Goal: Navigation & Orientation: Find specific page/section

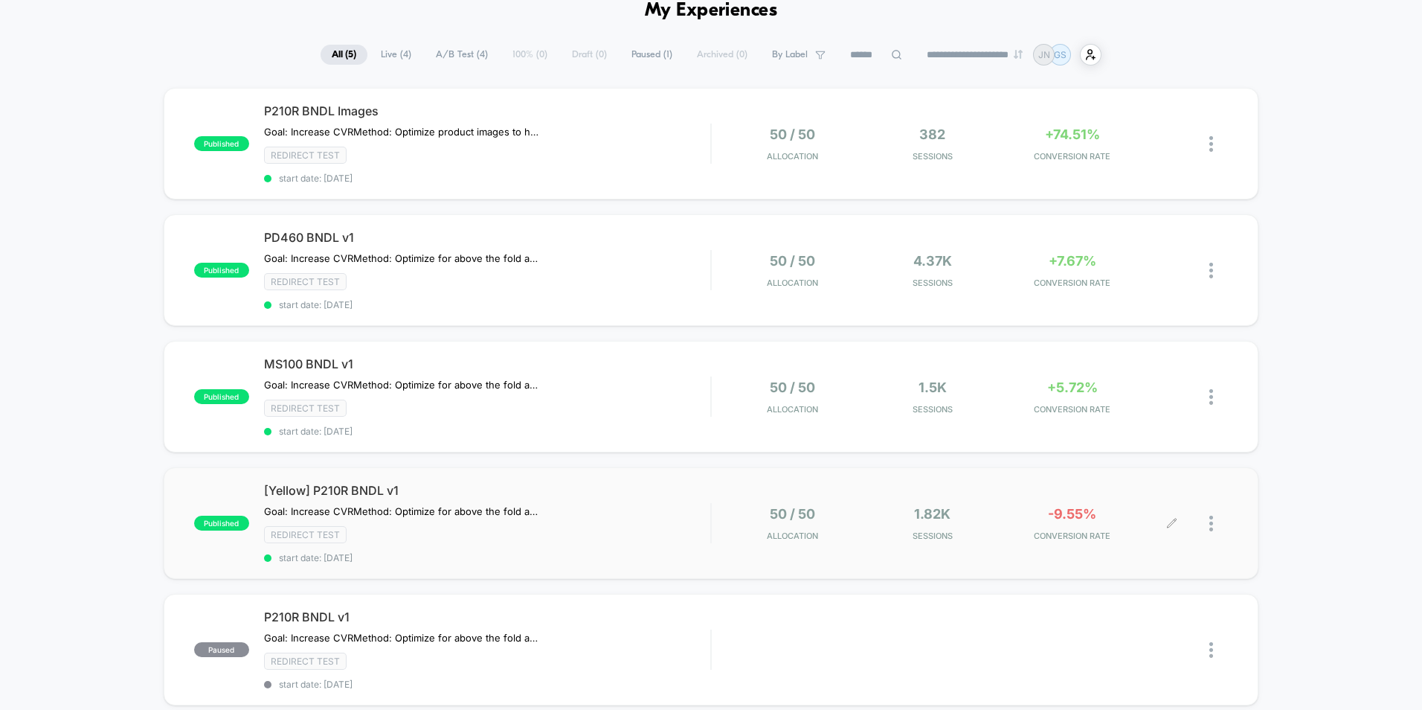
click at [1206, 522] on div at bounding box center [1200, 523] width 56 height 35
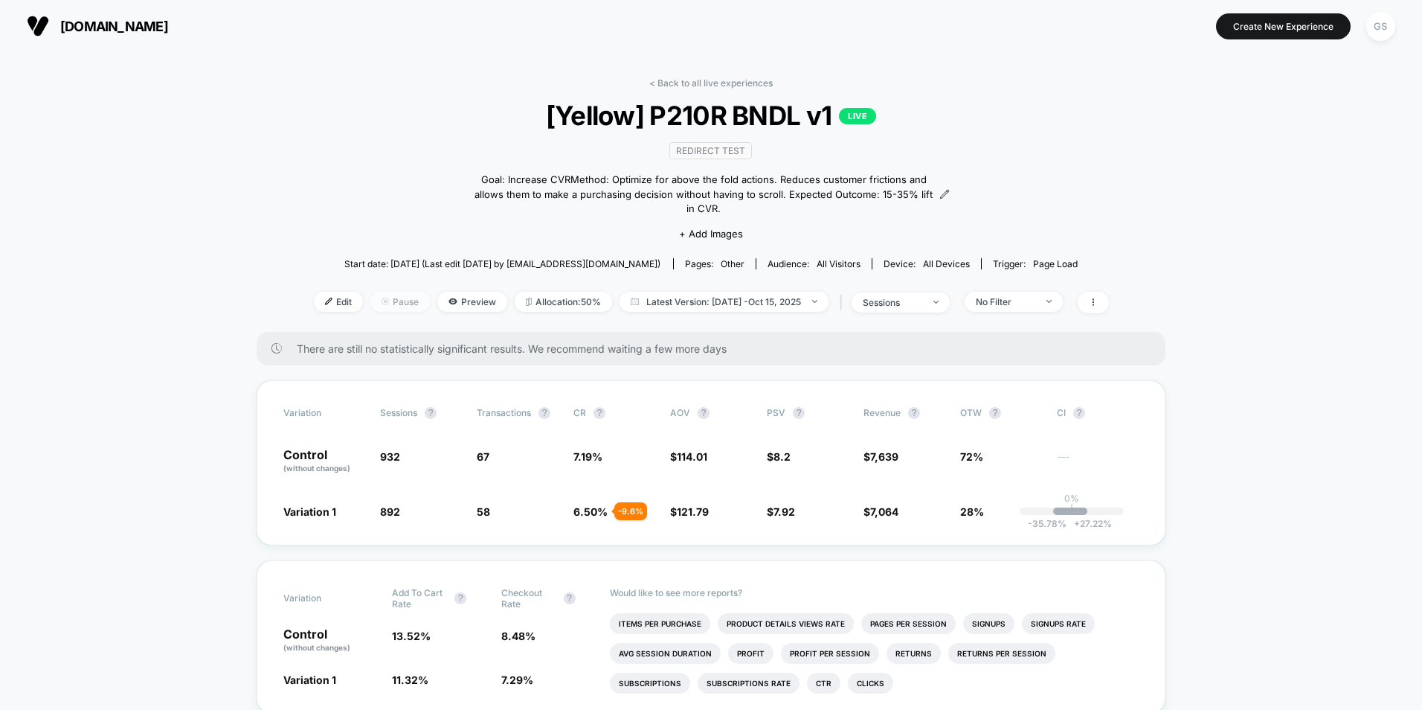
click at [385, 292] on span "Pause" at bounding box center [400, 302] width 60 height 20
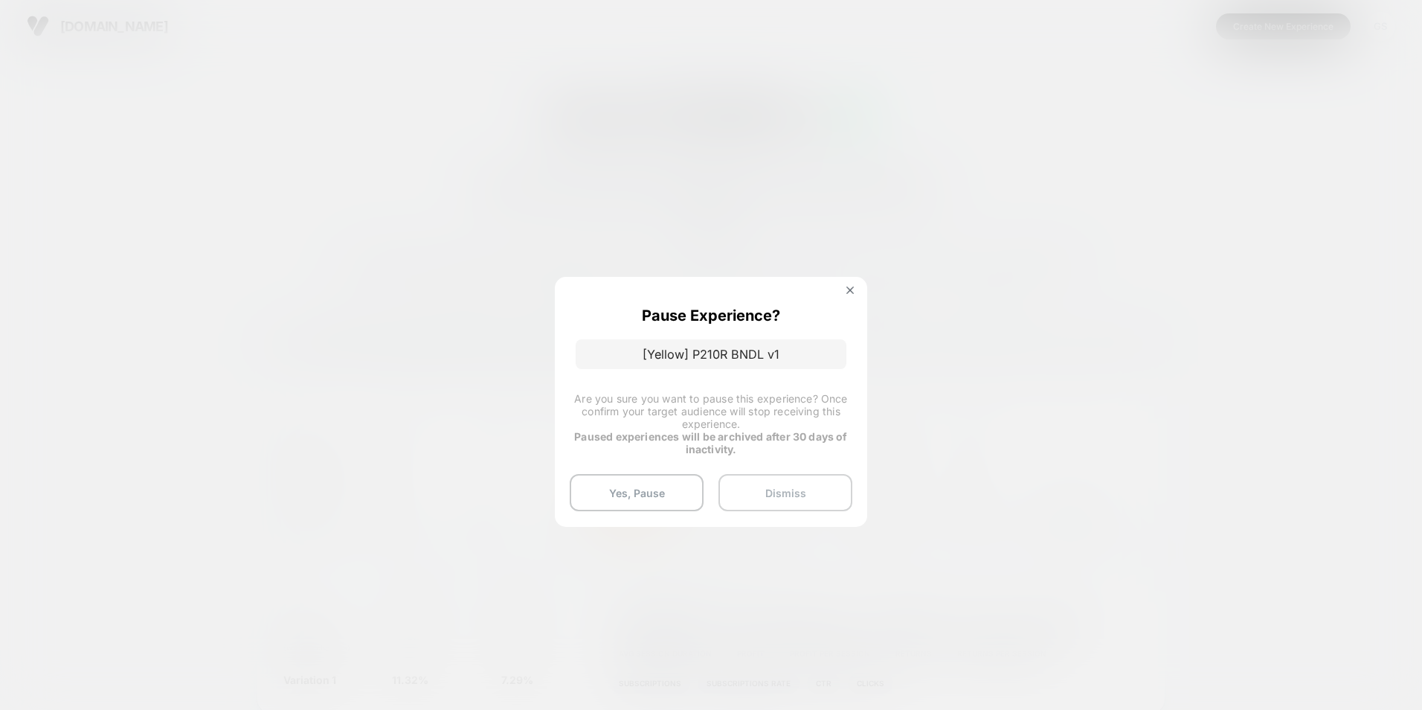
click at [787, 491] on button "Dismiss" at bounding box center [786, 492] width 134 height 37
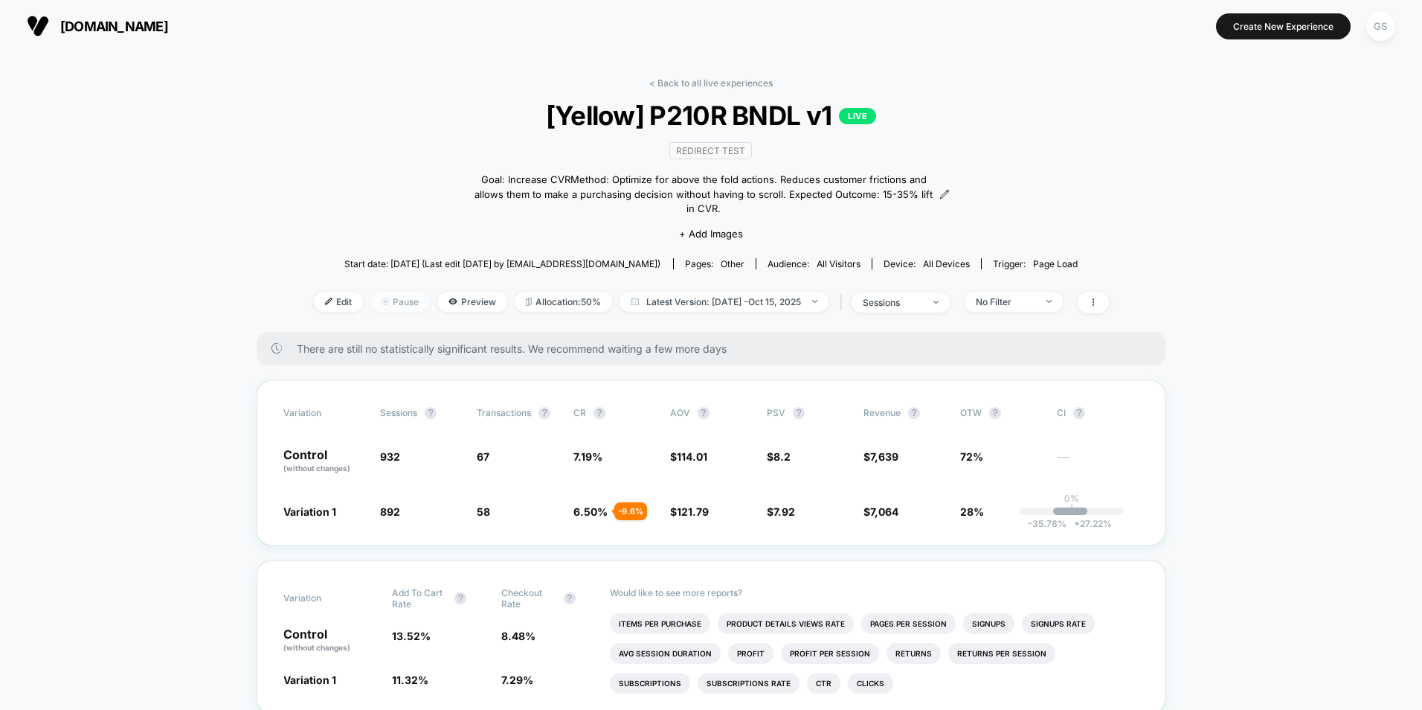
click at [388, 292] on span "Pause" at bounding box center [400, 302] width 60 height 20
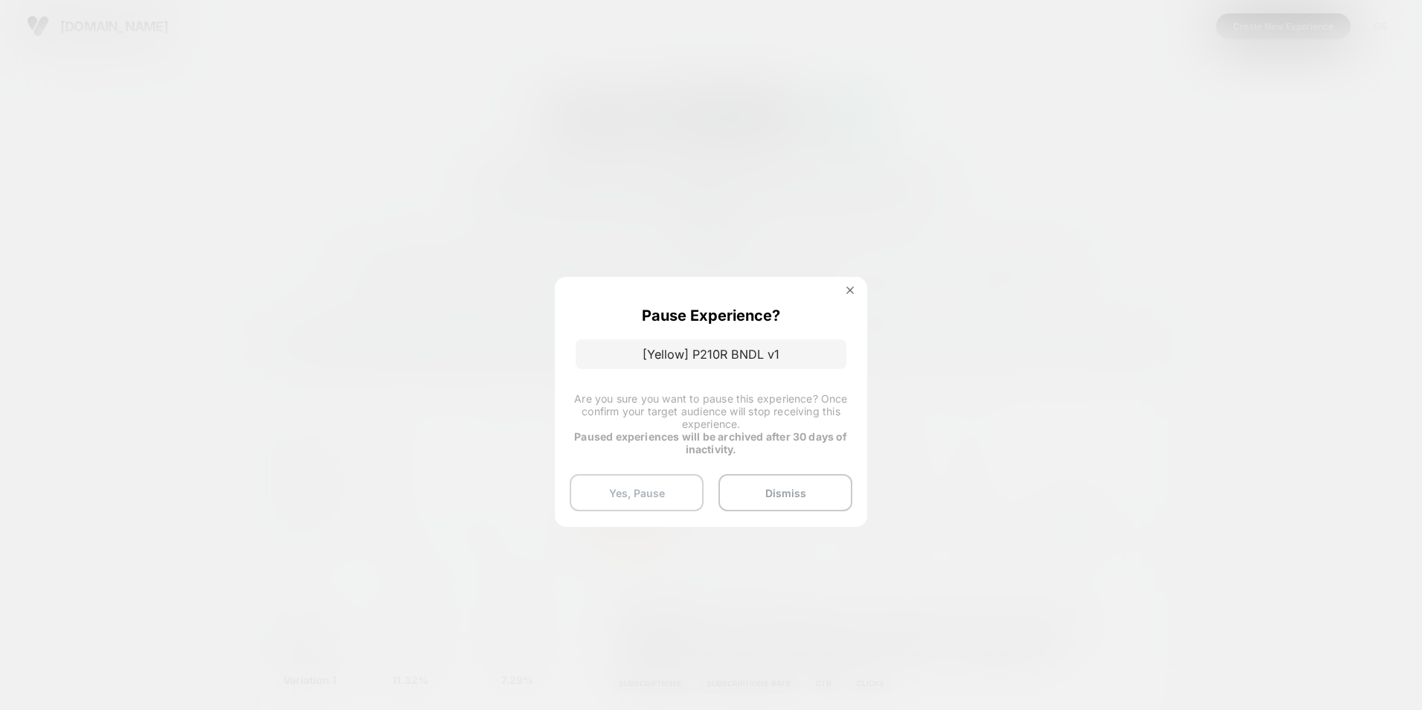
click at [629, 478] on button "Yes, Pause" at bounding box center [637, 492] width 134 height 37
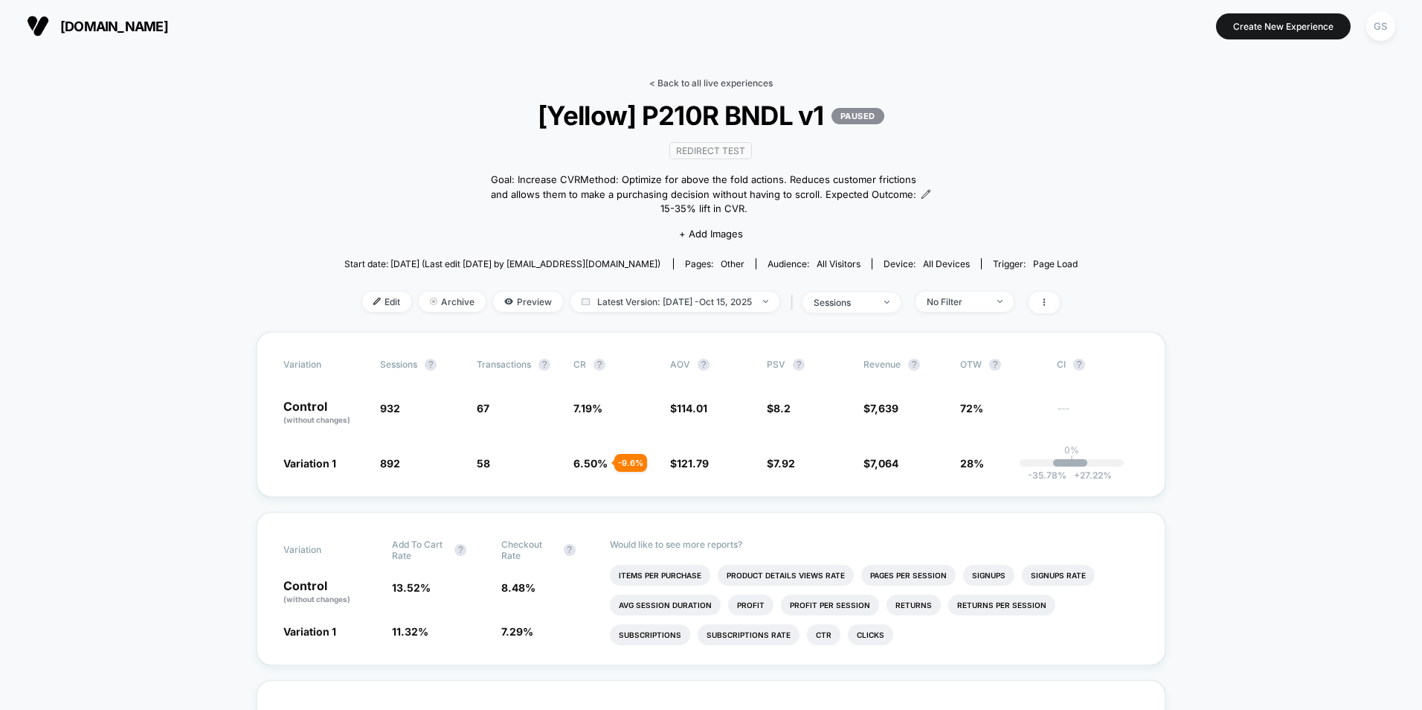
click at [724, 80] on link "< Back to all live experiences" at bounding box center [710, 82] width 123 height 11
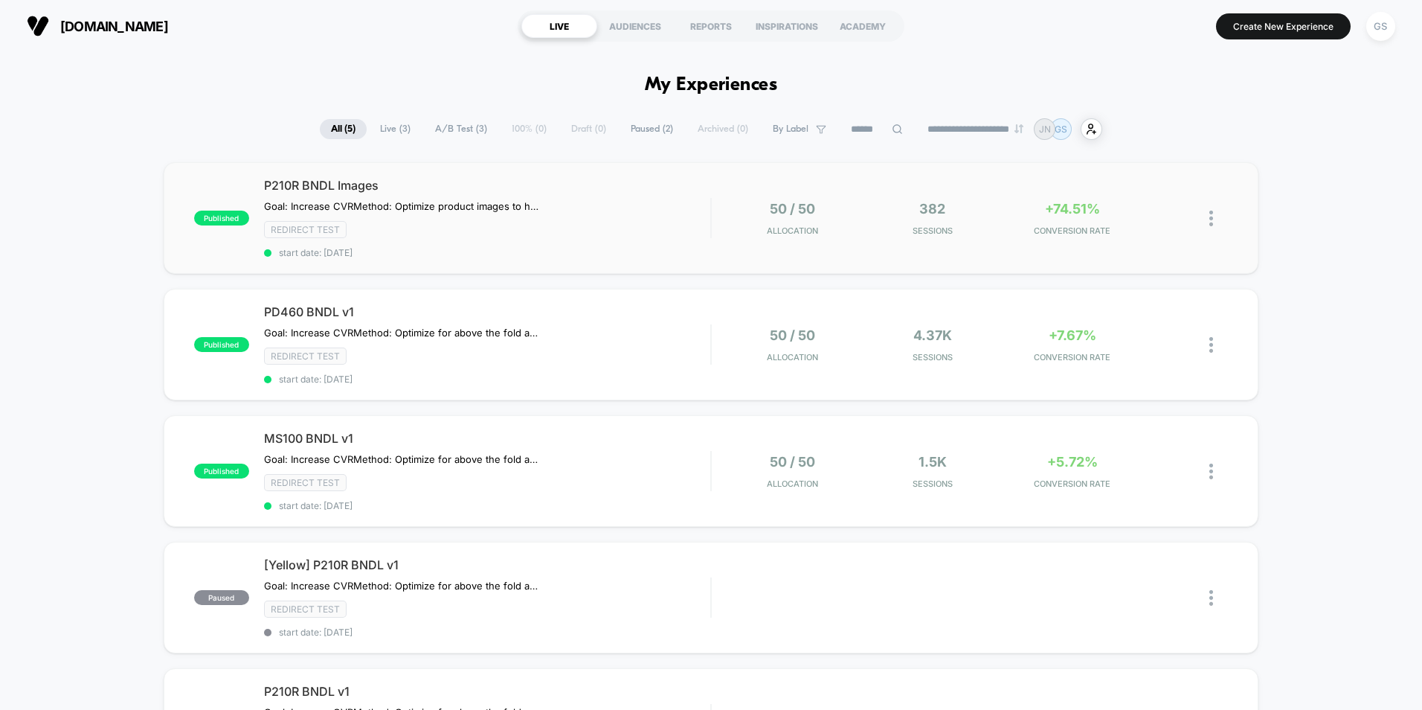
click at [713, 251] on div "published P210R BNDL Images Goal: Increase CVR Method: Optimize product images …" at bounding box center [711, 218] width 1095 height 112
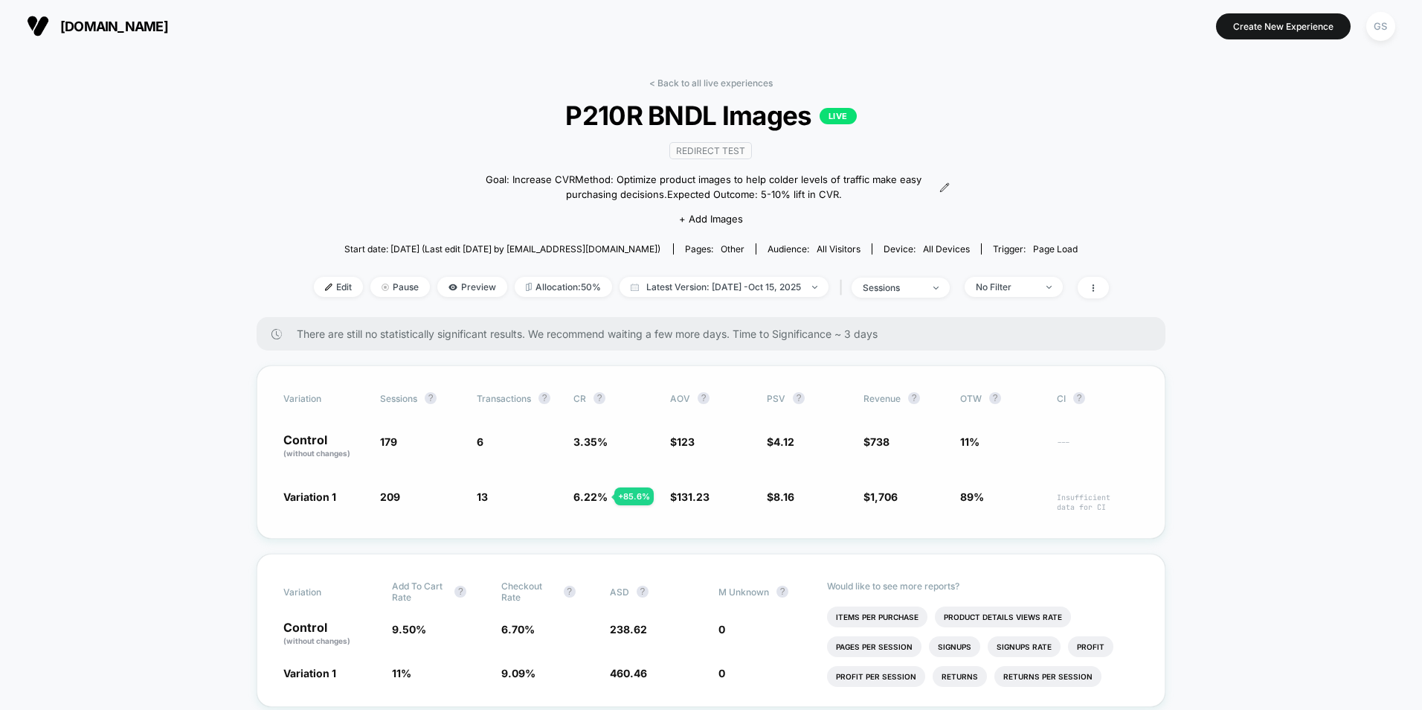
scroll to position [223, 0]
click at [694, 80] on link "< Back to all live experiences" at bounding box center [710, 82] width 123 height 11
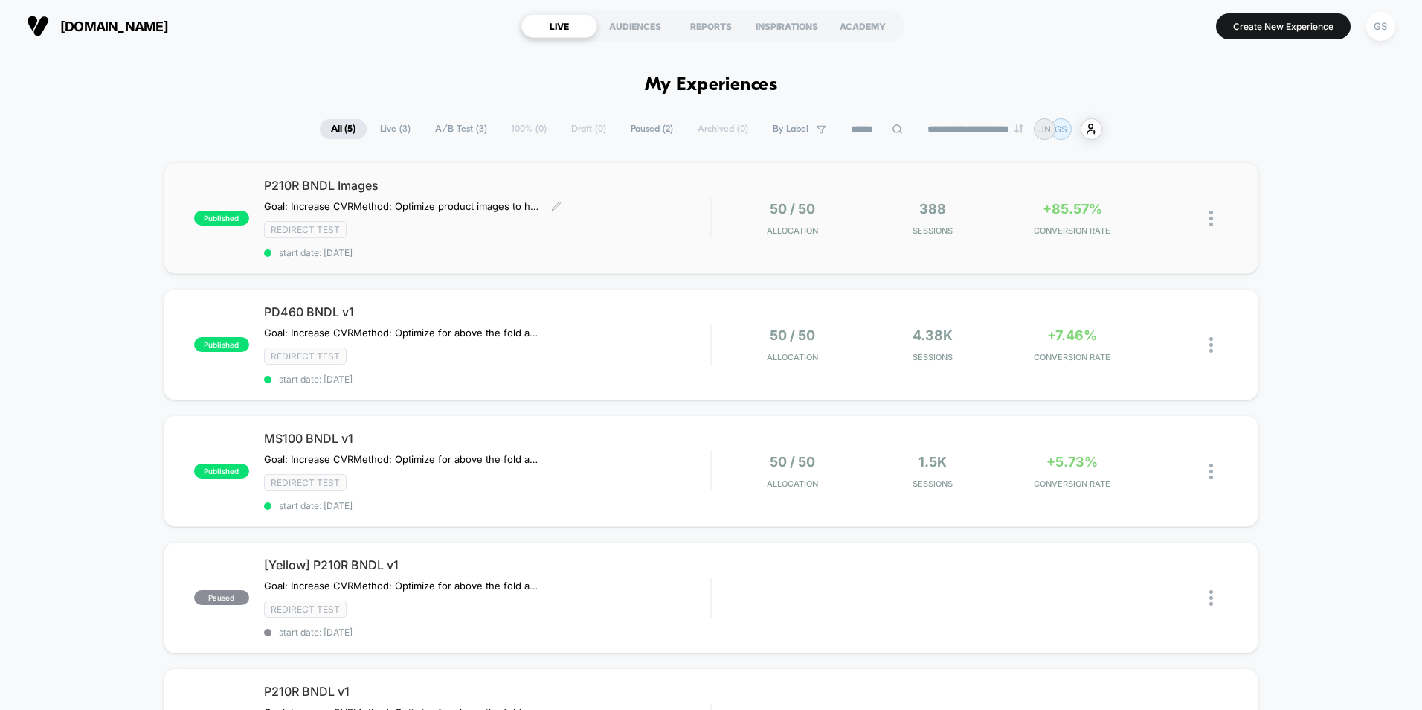
click at [528, 242] on div "P210R BNDL Images Goal: Increase CVR Method: Optimize product images to help co…" at bounding box center [487, 218] width 446 height 80
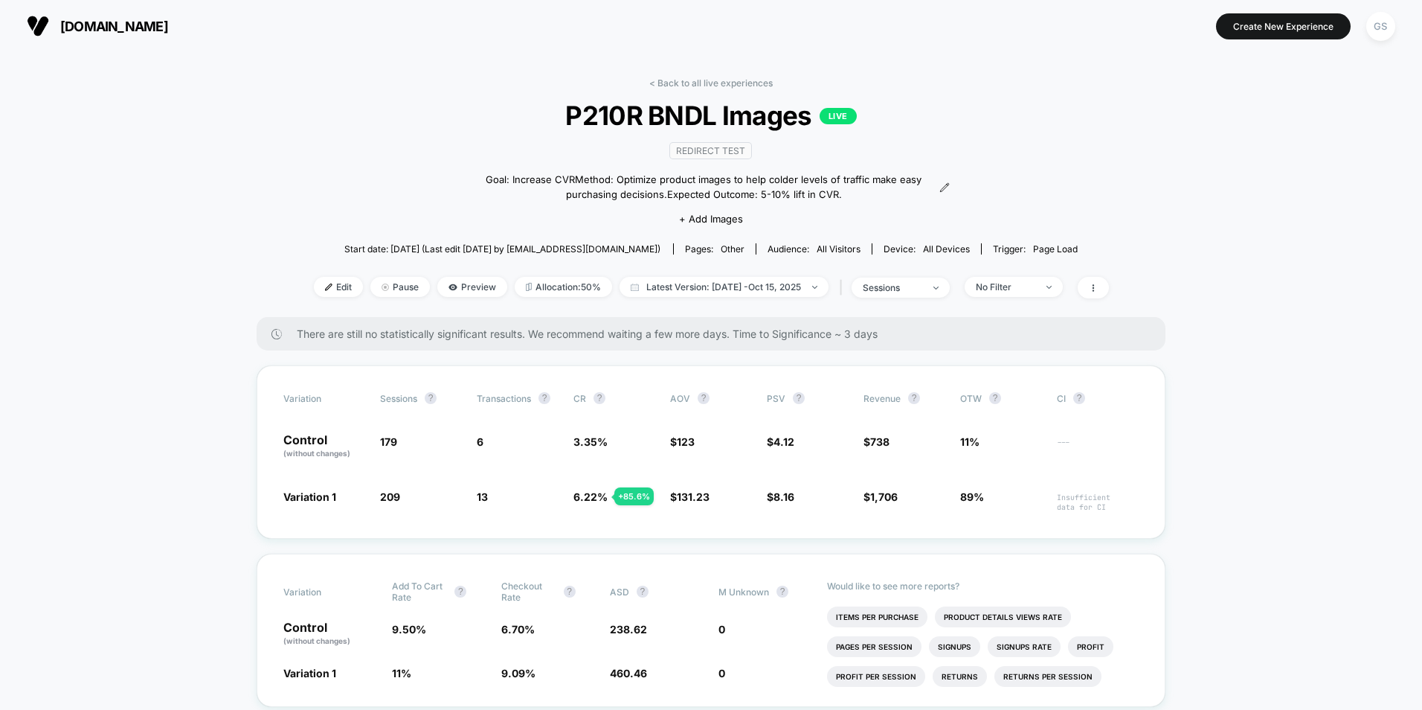
click at [698, 78] on link "< Back to all live experiences" at bounding box center [710, 82] width 123 height 11
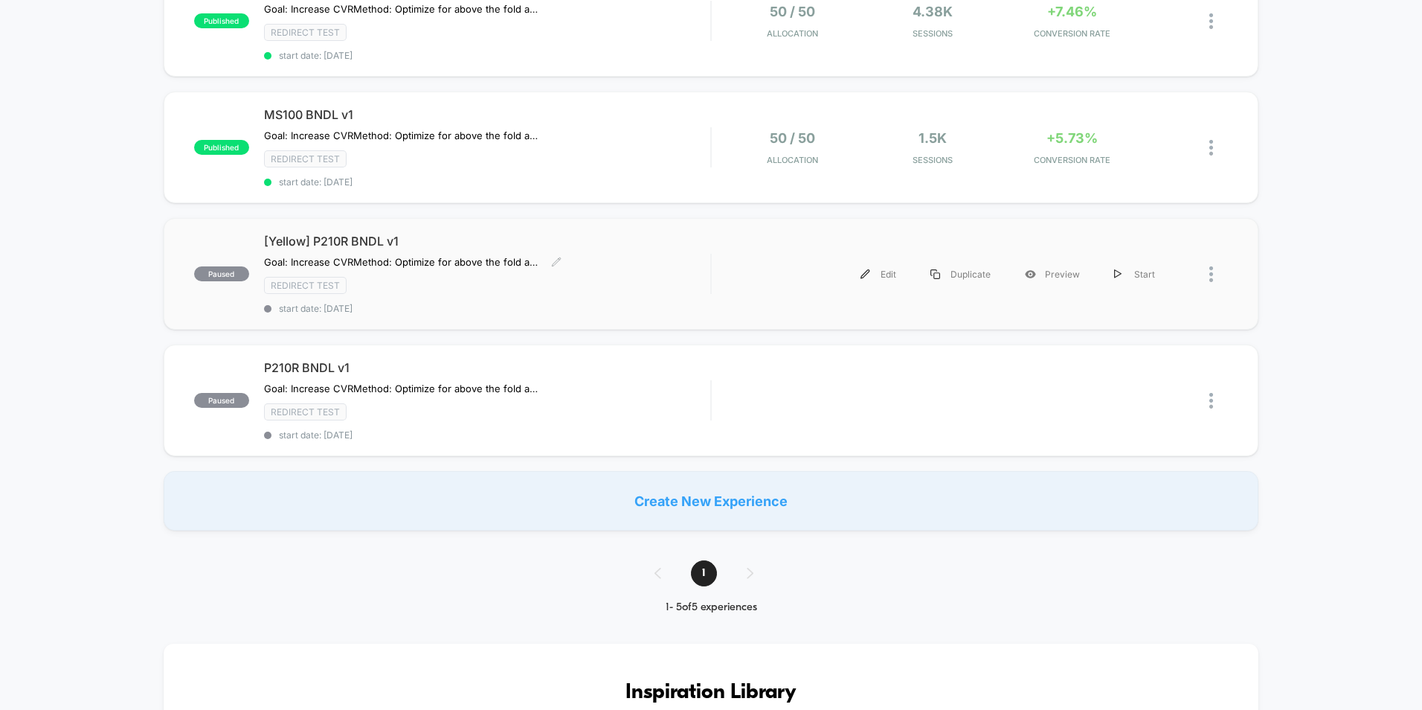
scroll to position [298, 0]
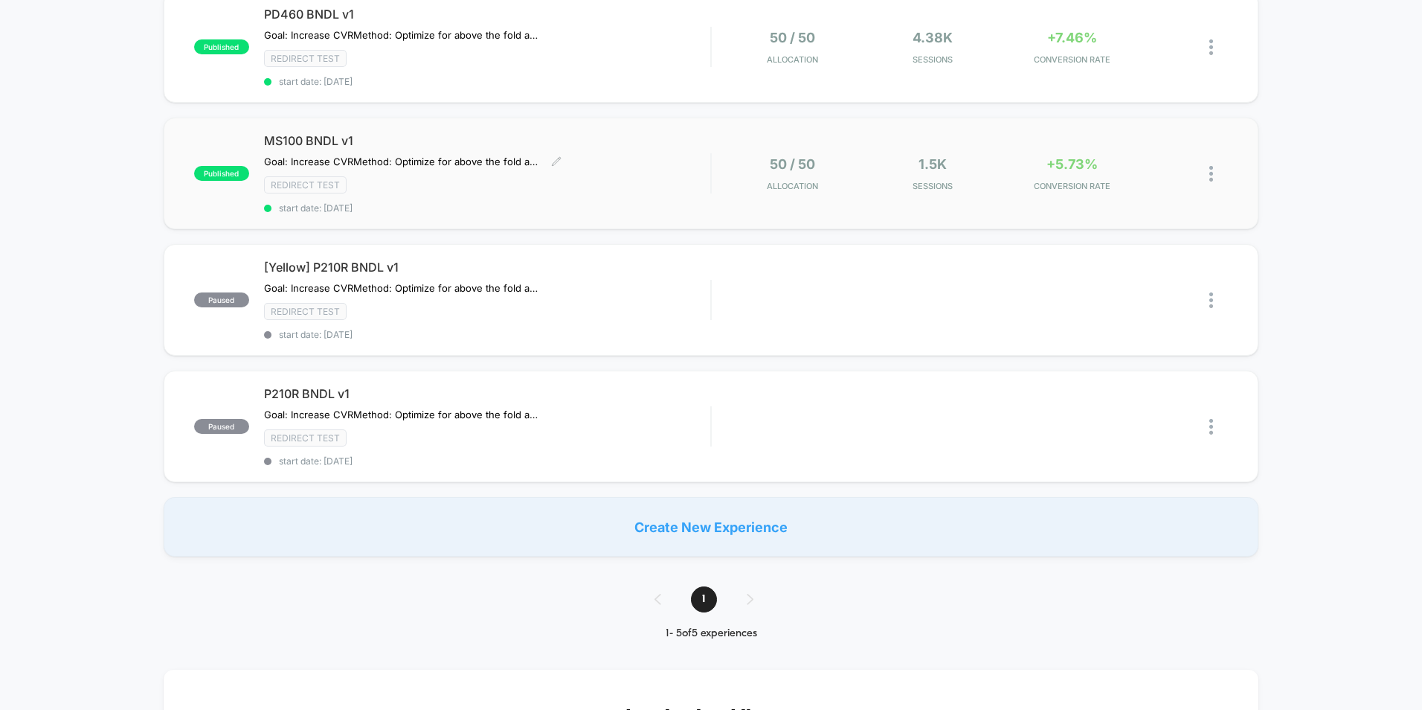
click at [570, 191] on div "Redirect Test" at bounding box center [487, 184] width 446 height 17
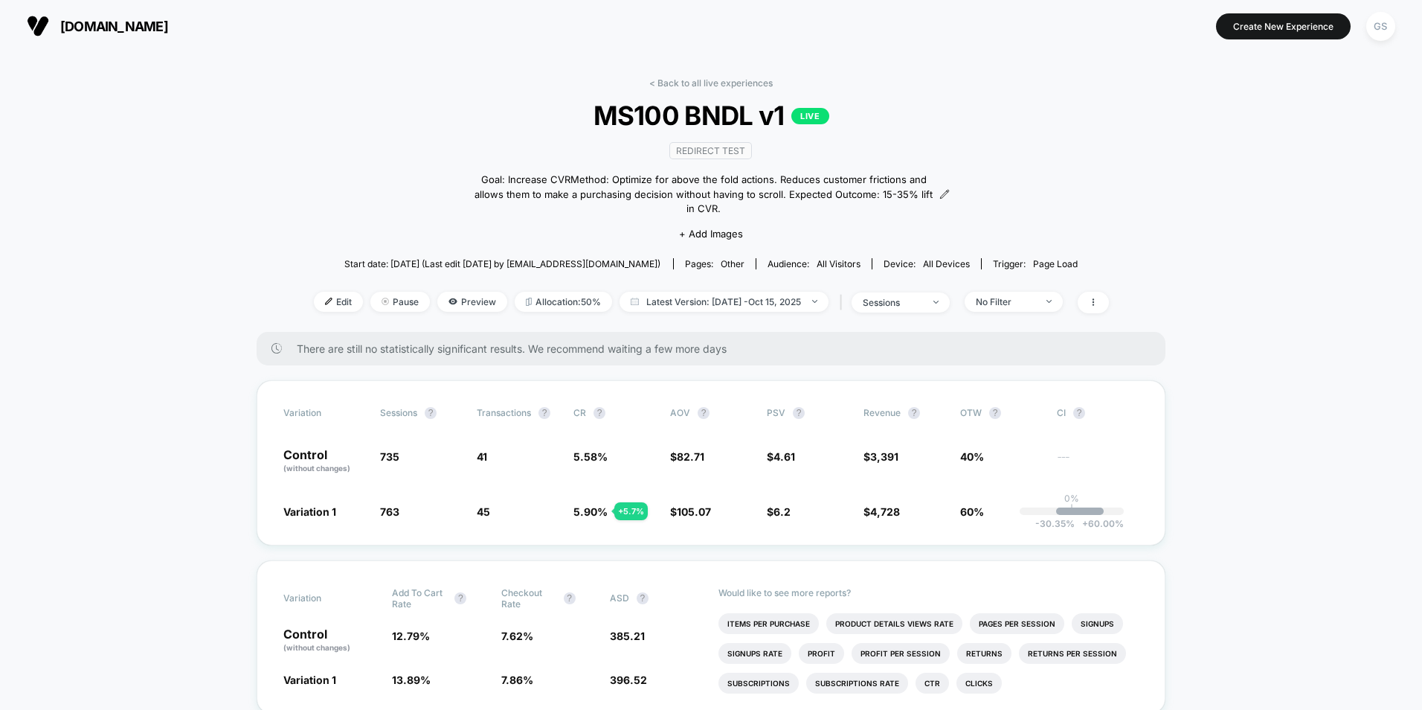
click at [675, 79] on link "< Back to all live experiences" at bounding box center [710, 82] width 123 height 11
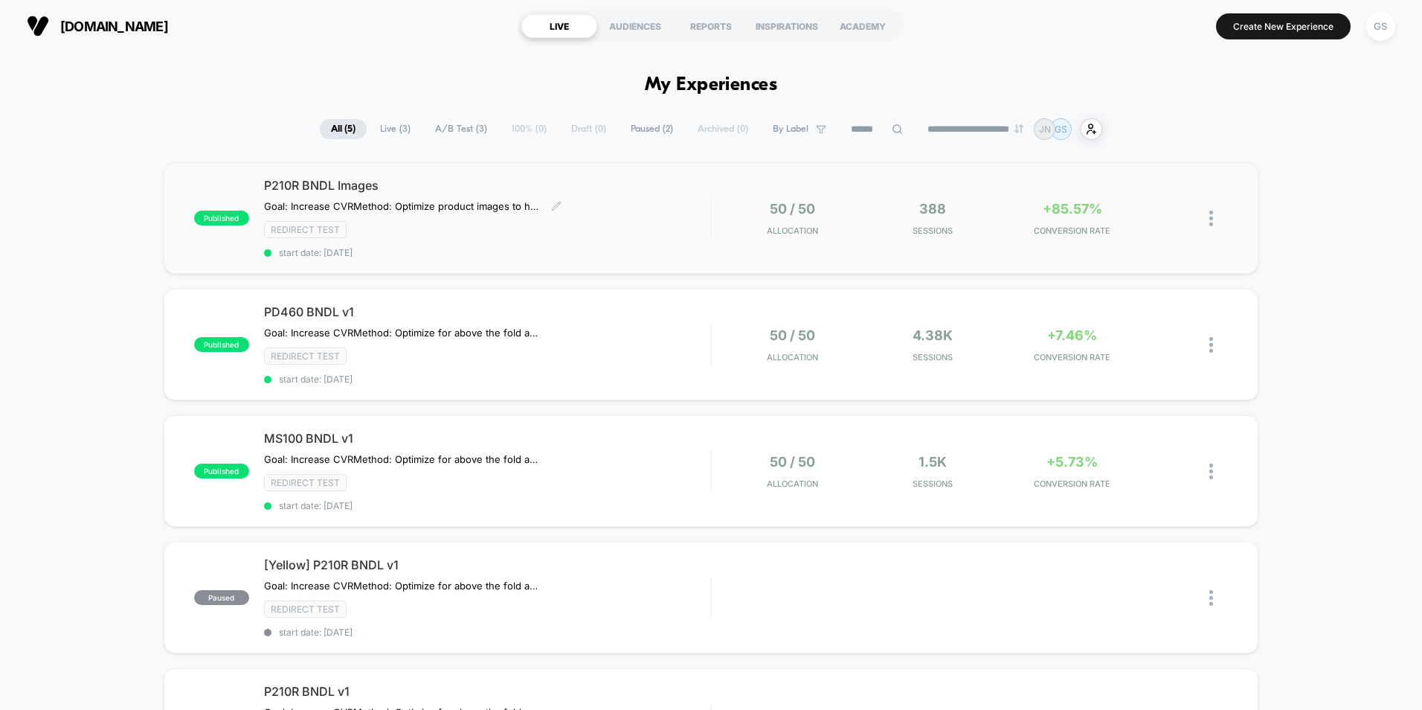
click at [695, 216] on div "P210R BNDL Images Goal: Increase CVR Method: Optimize product images to help co…" at bounding box center [487, 218] width 446 height 80
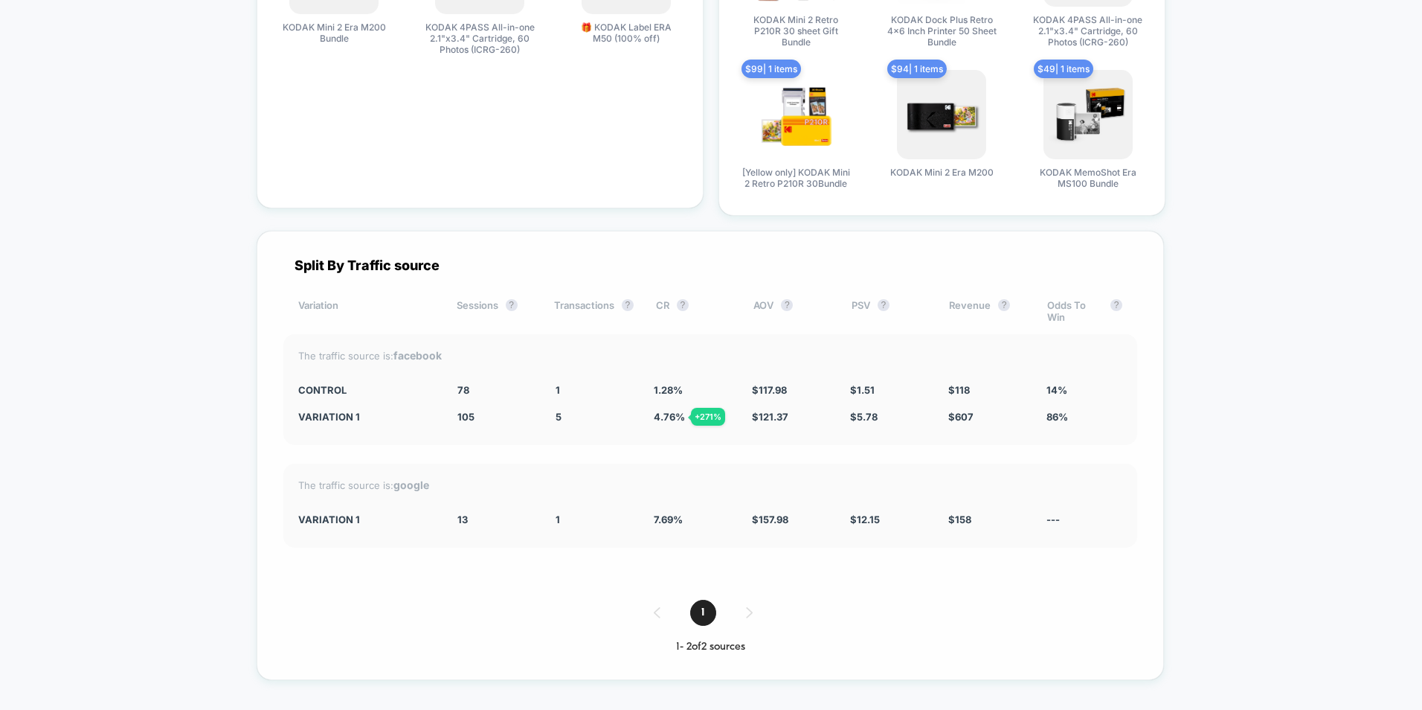
scroll to position [3560, 0]
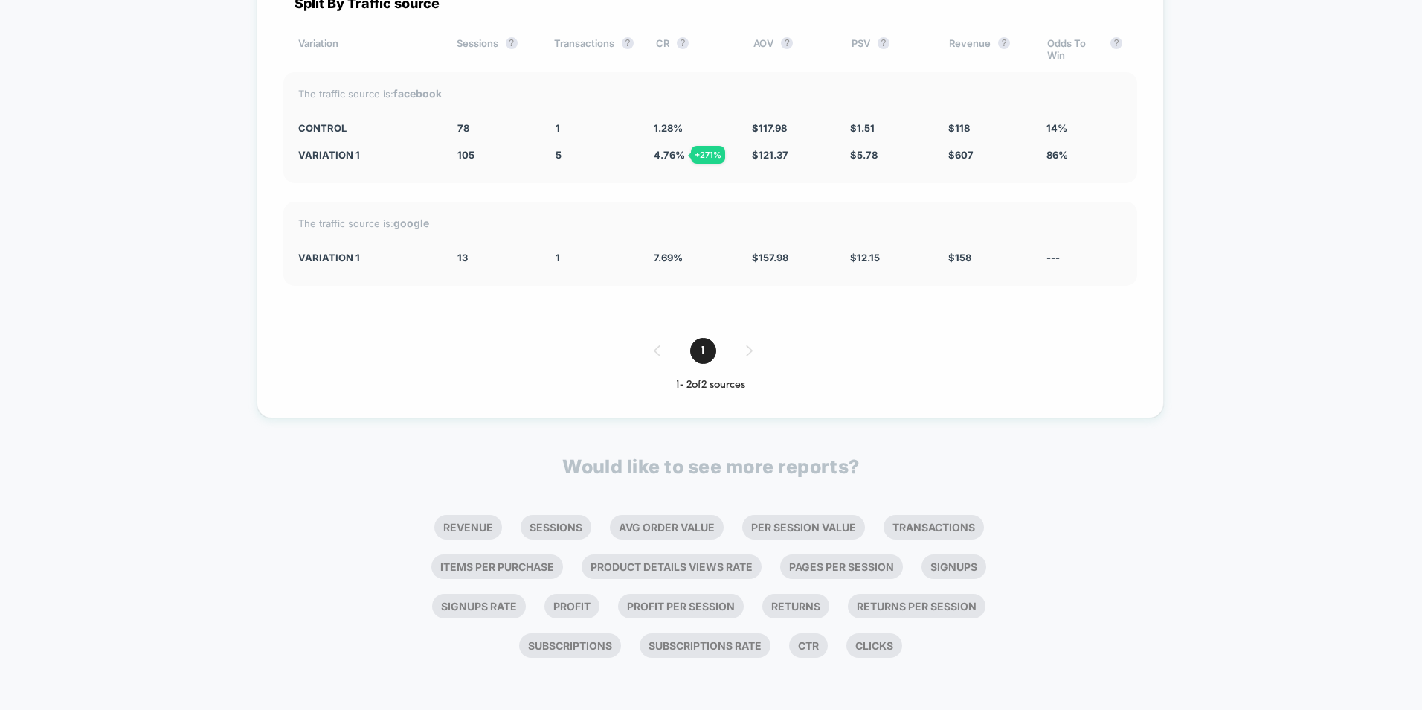
drag, startPoint x: 660, startPoint y: 125, endPoint x: 692, endPoint y: 162, distance: 49.5
click at [692, 162] on div "The traffic source is: facebook CONTROL 78 1 1.28 % $ 117.98 $ 1.51 $ 118 14% V…" at bounding box center [710, 127] width 854 height 111
drag, startPoint x: 353, startPoint y: 552, endPoint x: 359, endPoint y: 100, distance: 452.3
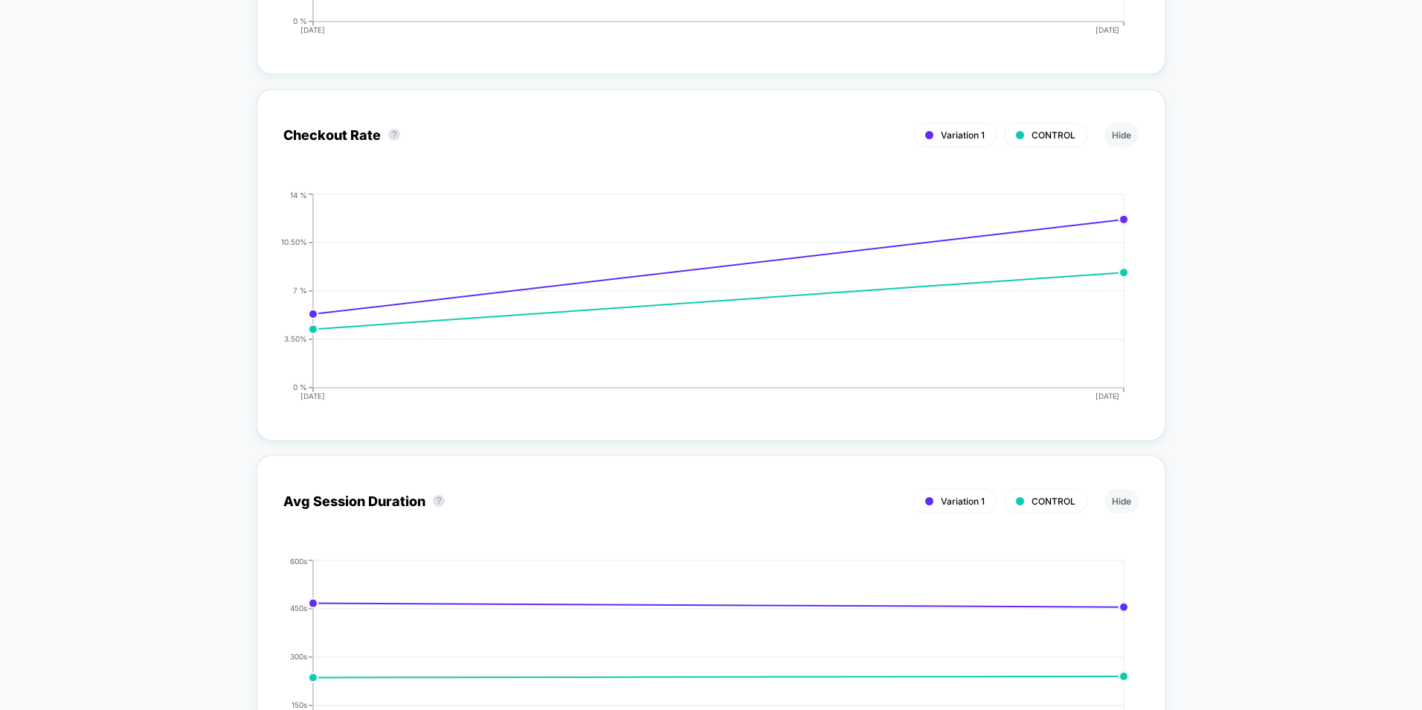
scroll to position [0, 0]
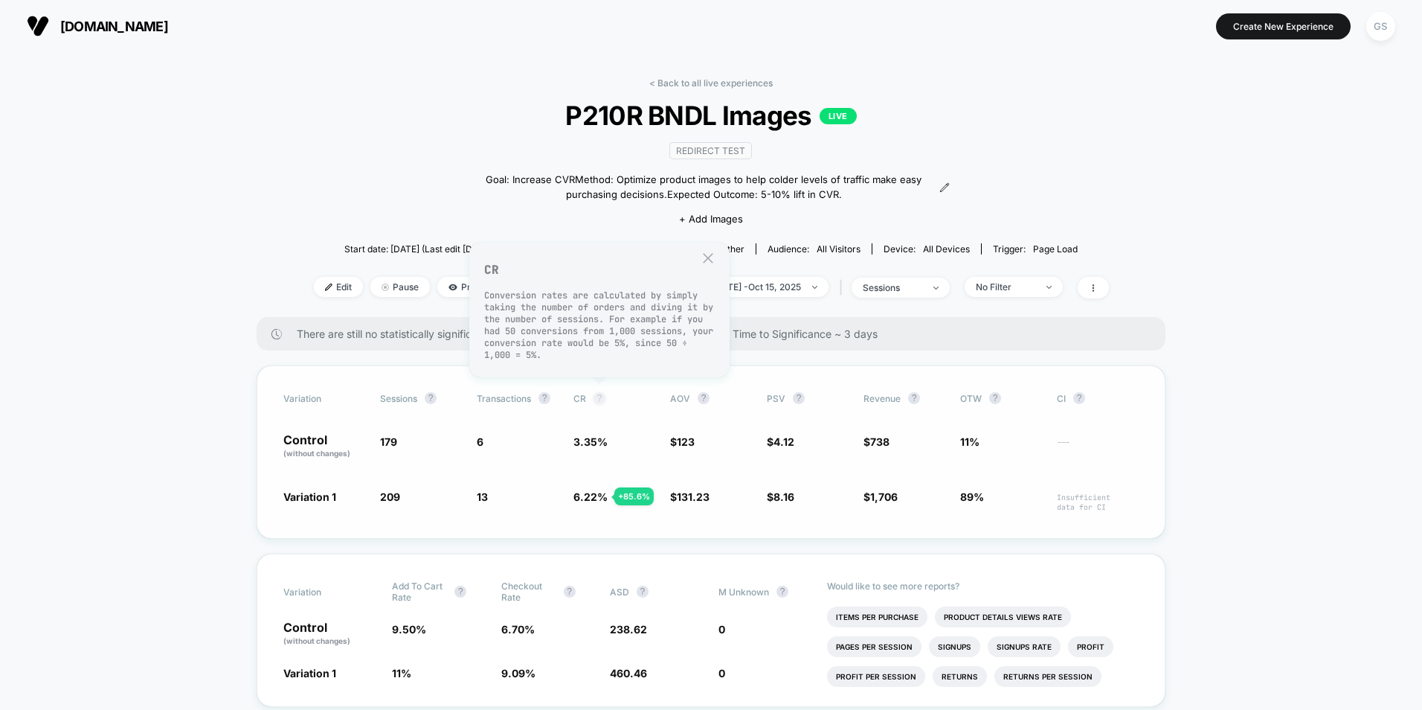
click at [602, 399] on button "?" at bounding box center [600, 398] width 12 height 12
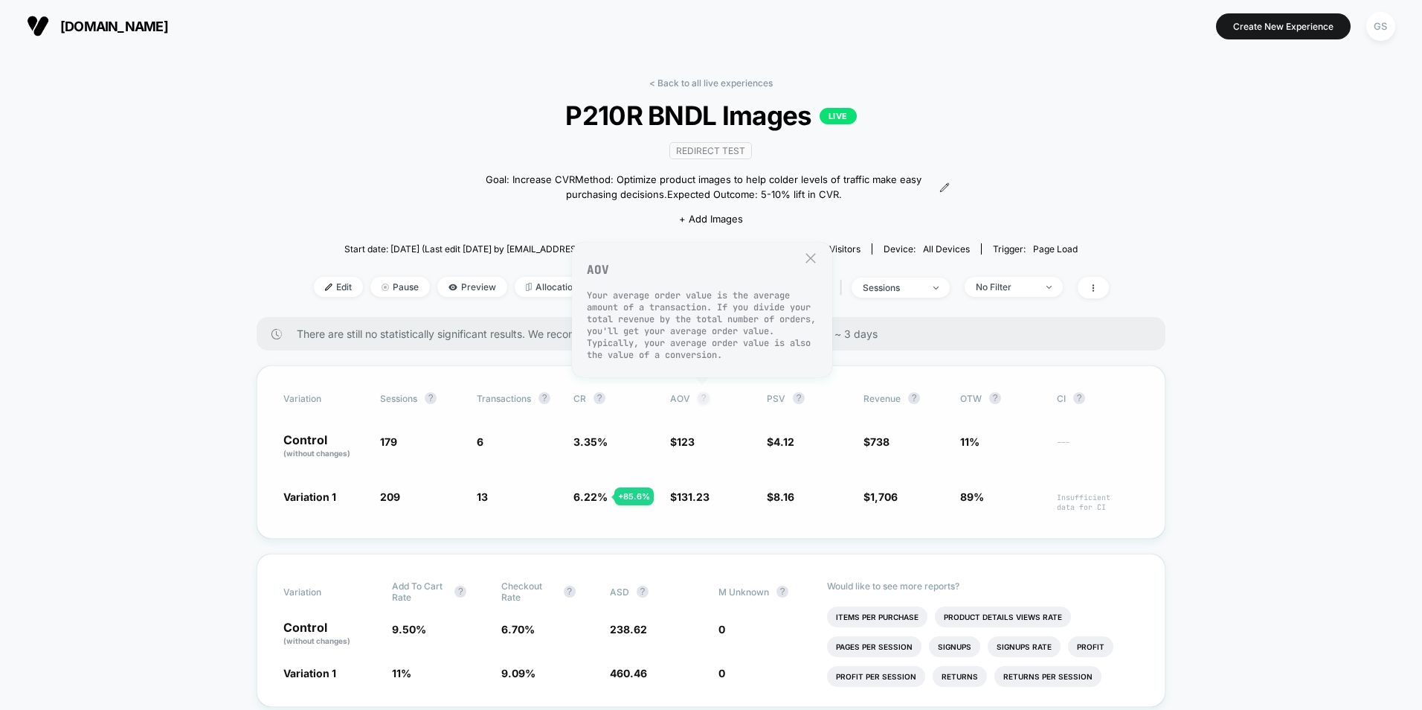
click at [701, 394] on button "?" at bounding box center [704, 398] width 12 height 12
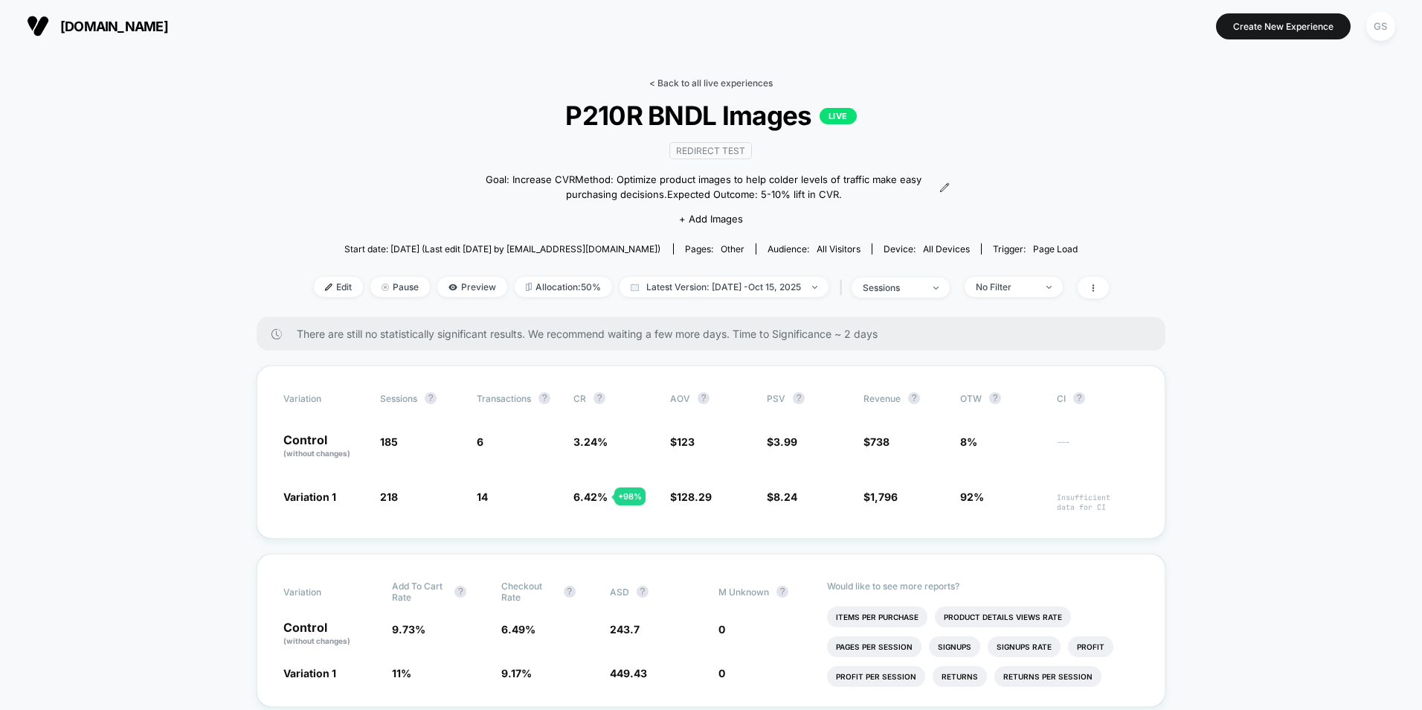
click at [722, 85] on link "< Back to all live experiences" at bounding box center [710, 82] width 123 height 11
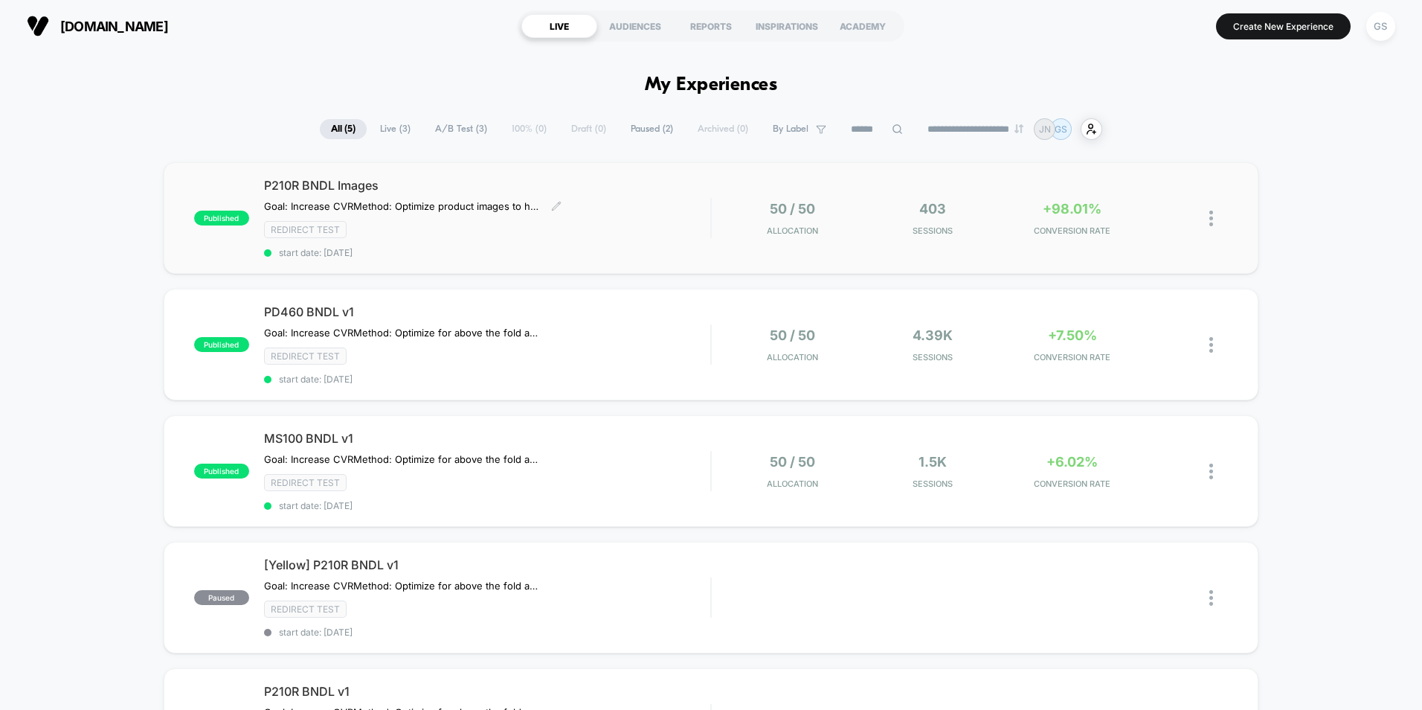
click at [647, 214] on div "P210R BNDL Images Goal: Increase CVR Method: Optimize product images to help co…" at bounding box center [487, 218] width 446 height 80
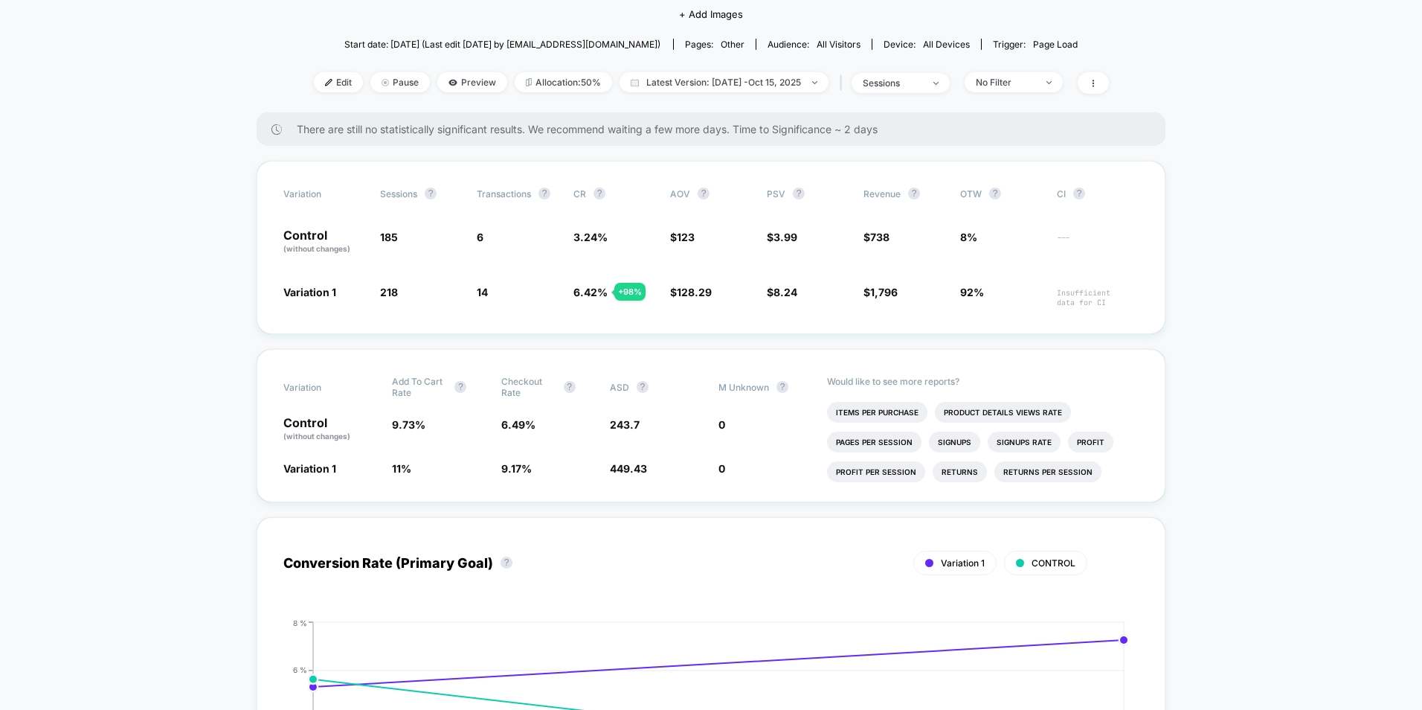
scroll to position [74, 0]
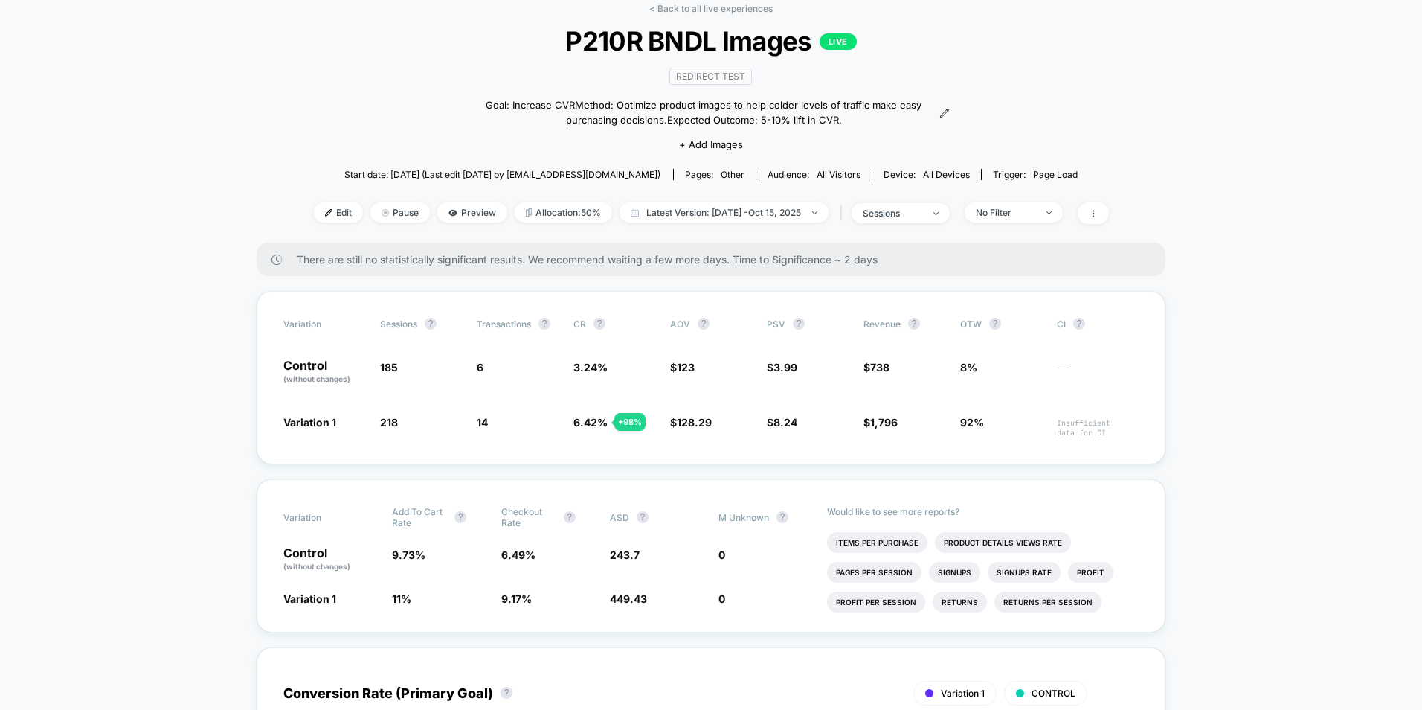
click at [700, 15] on div "< Back to all live experiences P210R BNDL Images LIVE Redirect Test Goal: Incre…" at bounding box center [711, 123] width 795 height 240
click at [702, 10] on link "< Back to all live experiences" at bounding box center [710, 8] width 123 height 11
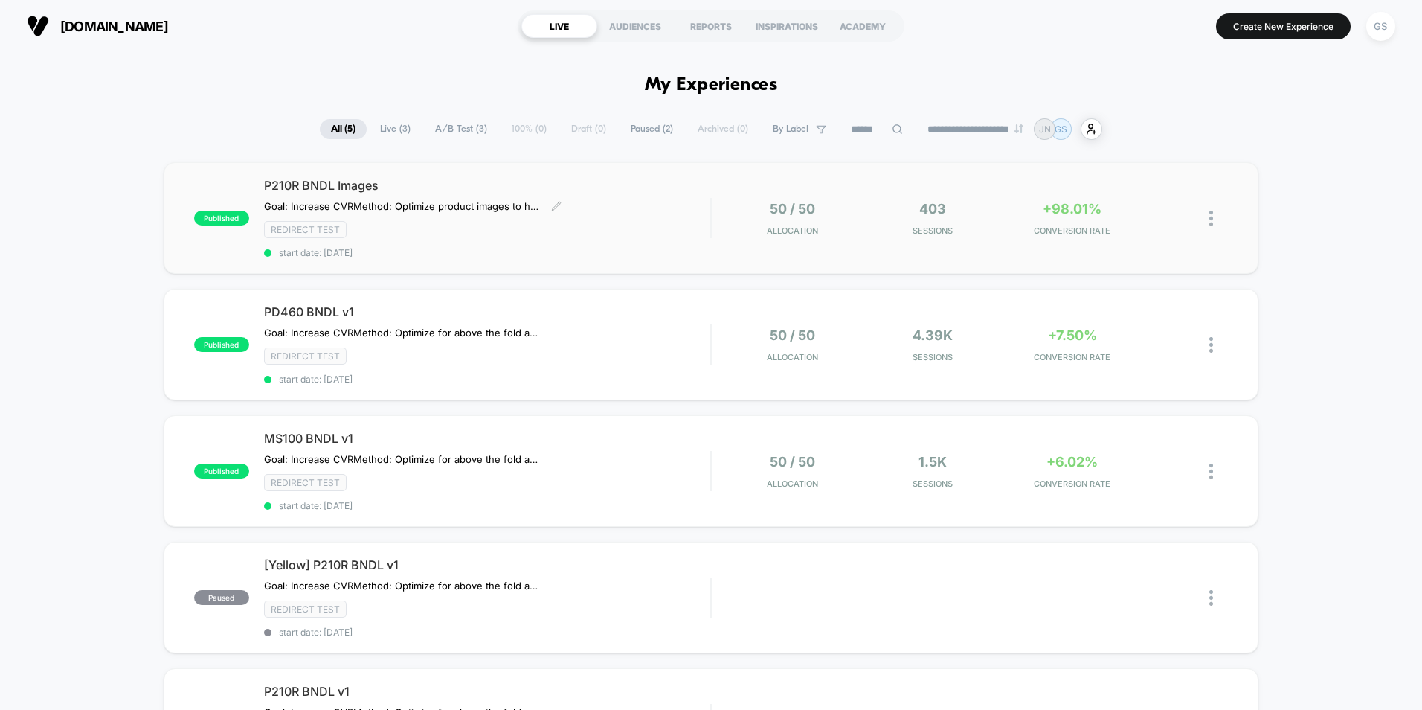
click at [562, 244] on div "P210R BNDL Images Goal: Increase CVR Method: Optimize product images to help co…" at bounding box center [487, 218] width 446 height 80
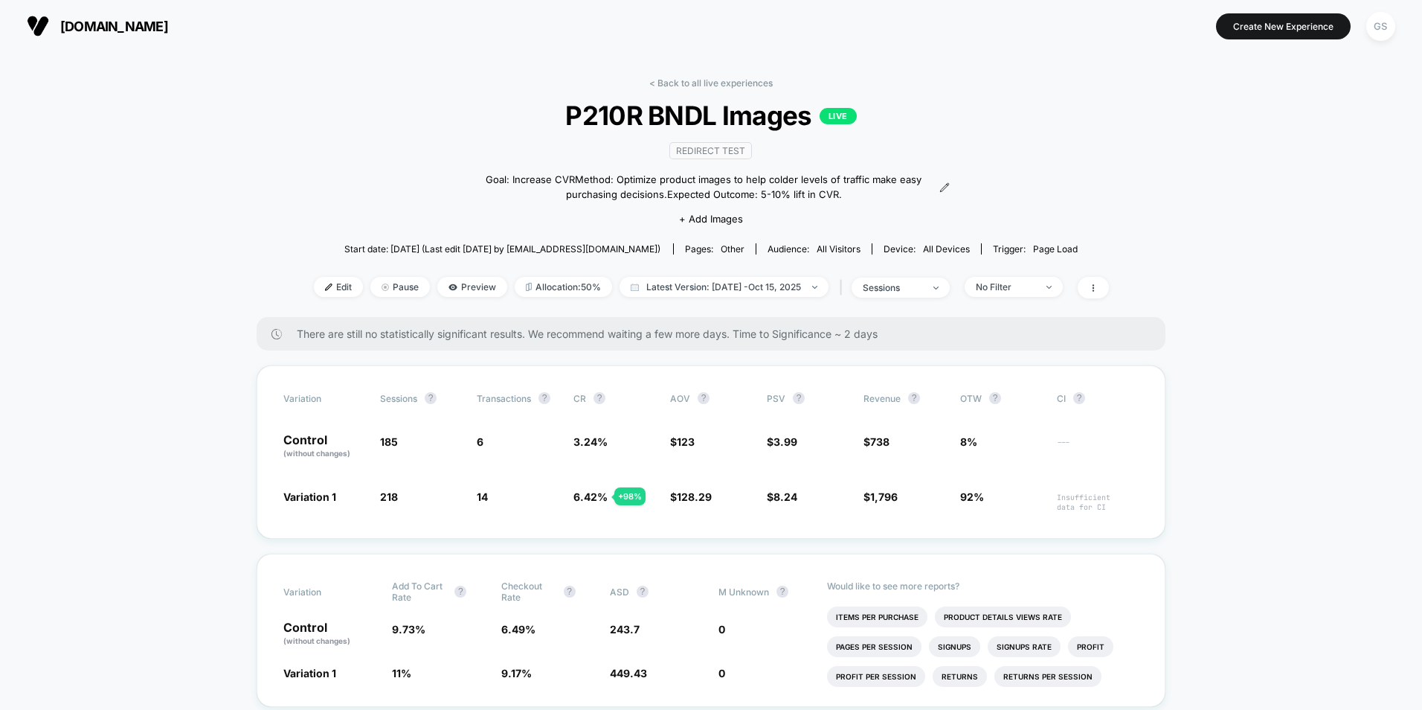
click at [701, 83] on link "< Back to all live experiences" at bounding box center [710, 82] width 123 height 11
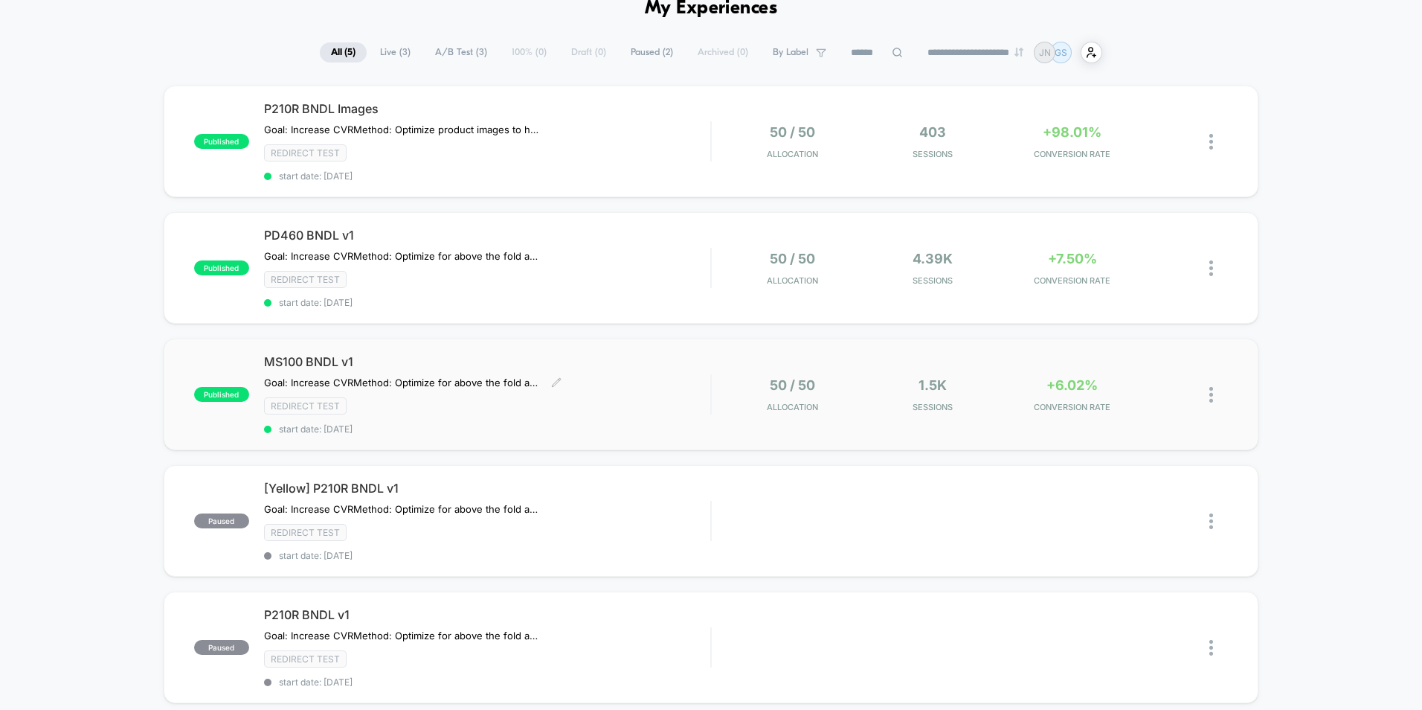
scroll to position [149, 0]
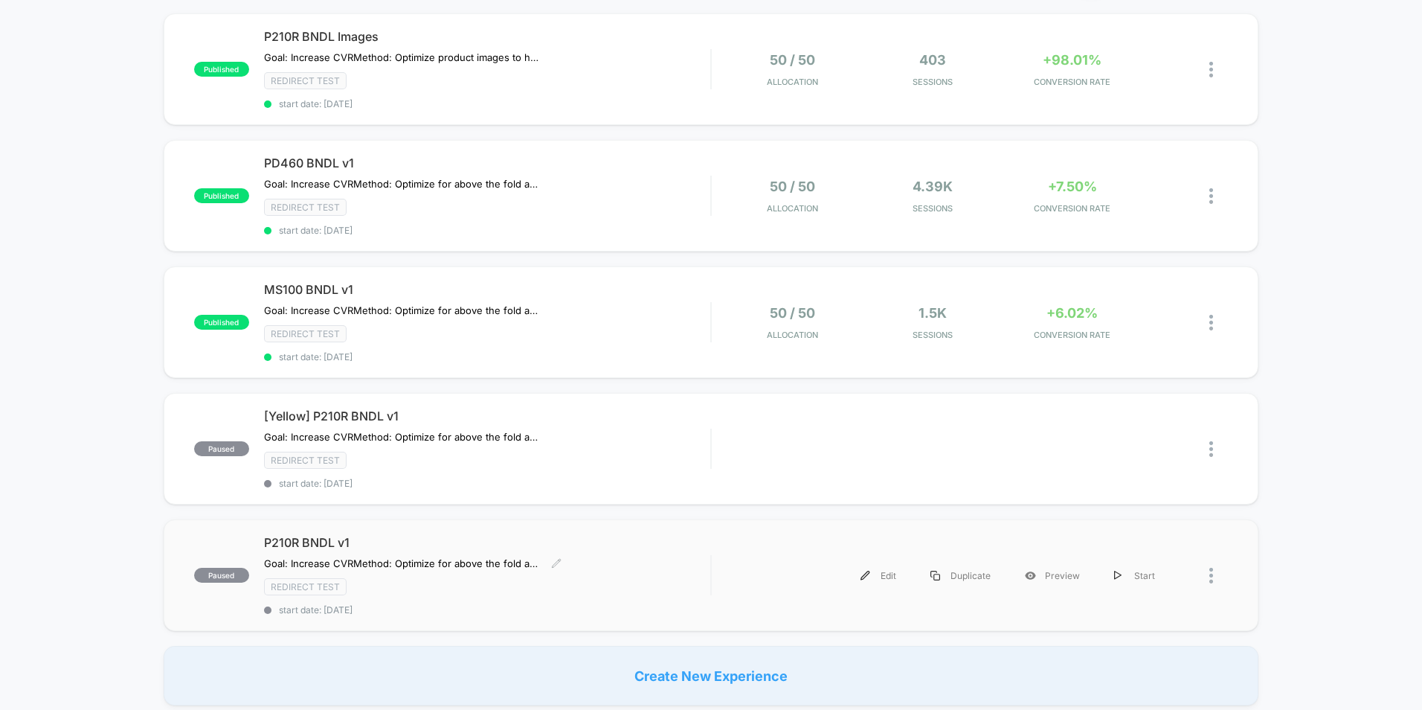
click at [568, 560] on div "Goal: Increase CVR Method: Optimize for above the fold actions. Reduces custome…" at bounding box center [420, 563] width 312 height 12
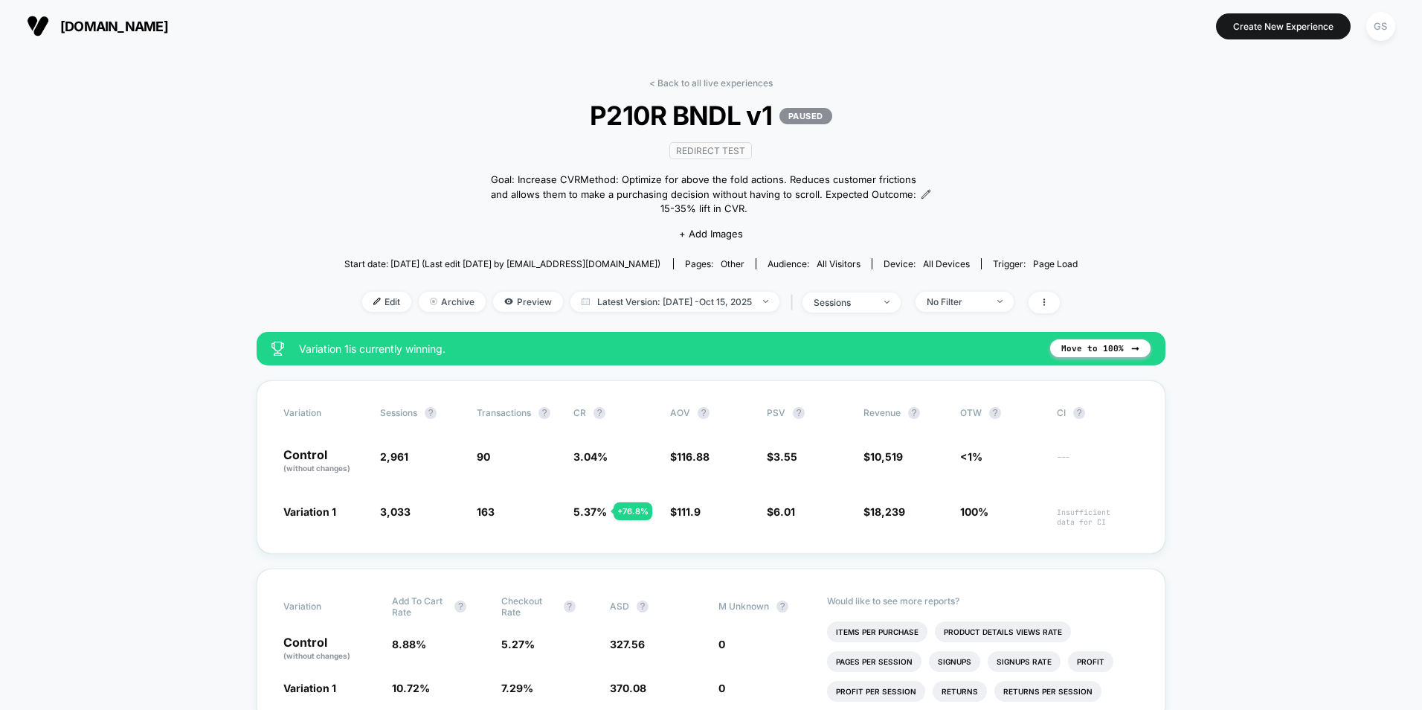
click at [667, 79] on link "< Back to all live experiences" at bounding box center [710, 82] width 123 height 11
